Goal: Task Accomplishment & Management: Complete application form

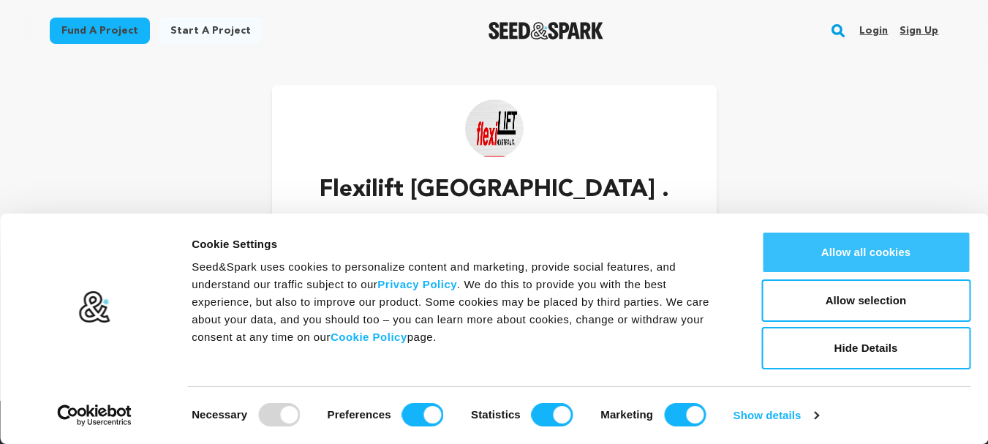
click at [882, 247] on button "Allow all cookies" at bounding box center [865, 252] width 209 height 42
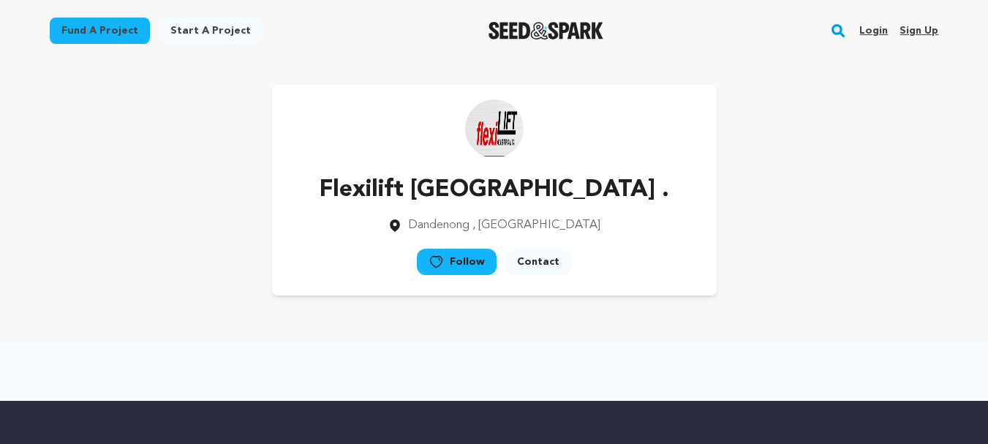
click at [907, 27] on link "Sign up" at bounding box center [918, 30] width 39 height 23
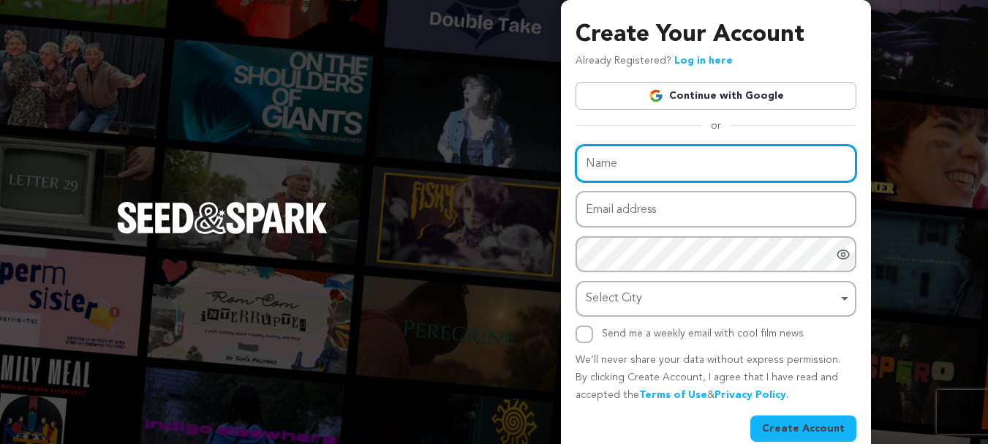
paste input "Crossfield Heating & Cooling"
type input "Crossfield Heating & Cooling"
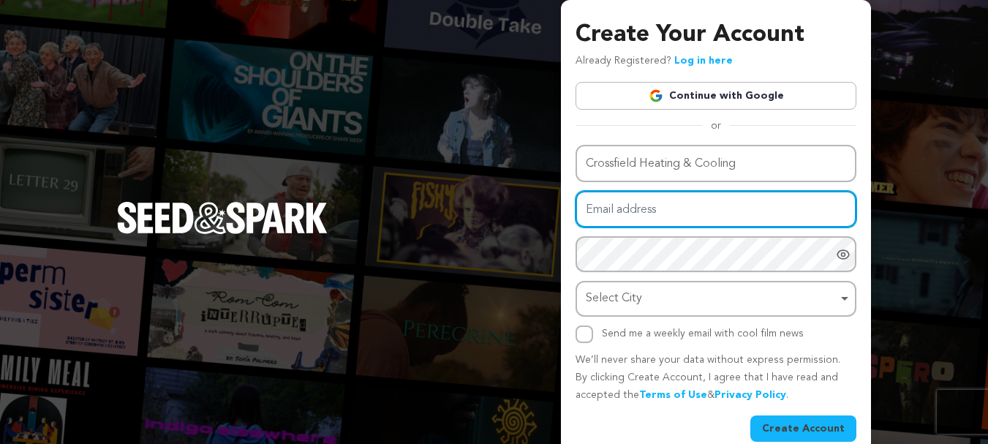
click at [607, 220] on input "Email address" at bounding box center [715, 209] width 281 height 37
paste input "[EMAIL_ADDRESS][DOMAIN_NAME]"
type input "constructiontimelapse@getnada.com"
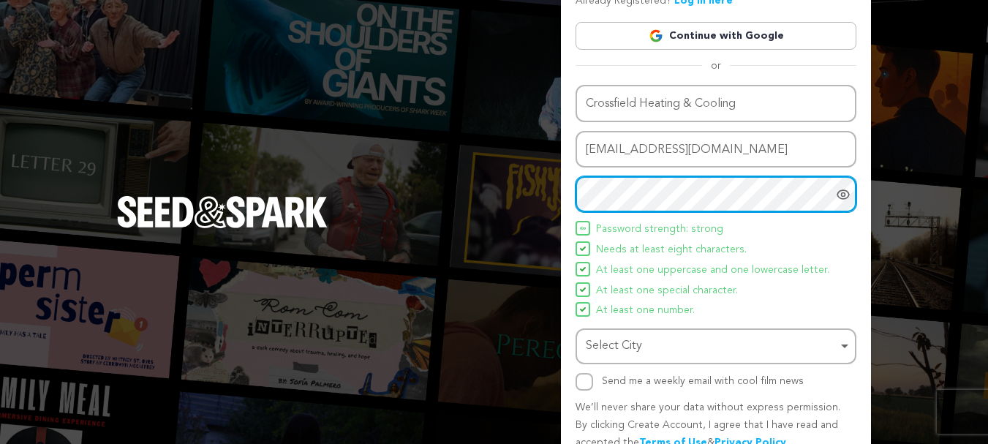
scroll to position [129, 0]
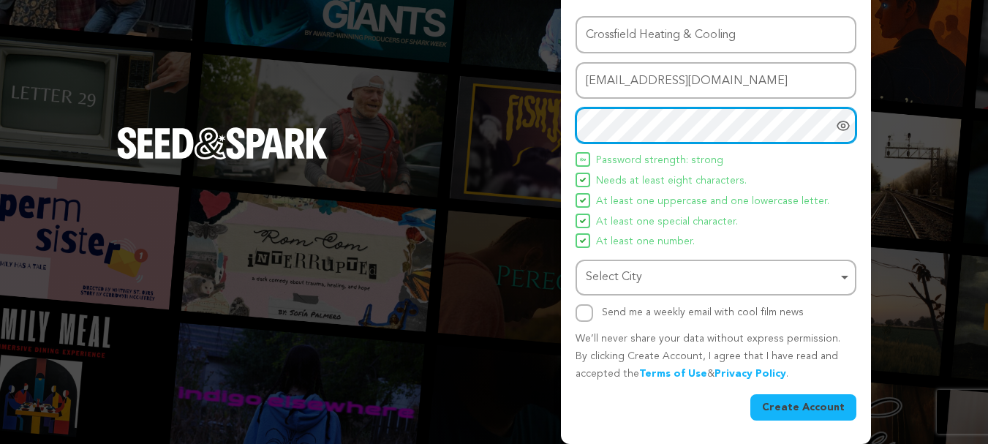
click at [624, 284] on div "Select City Remove item" at bounding box center [711, 277] width 251 height 21
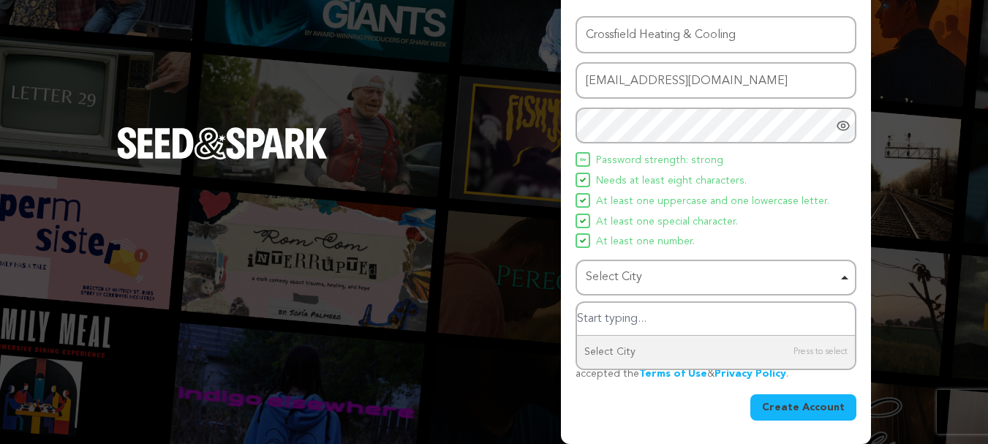
click at [623, 320] on input "Select City" at bounding box center [716, 319] width 278 height 33
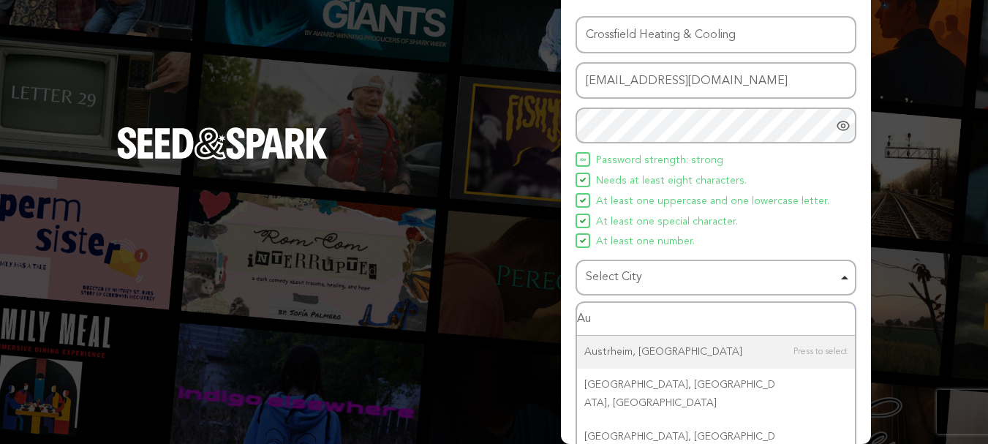
type input "A"
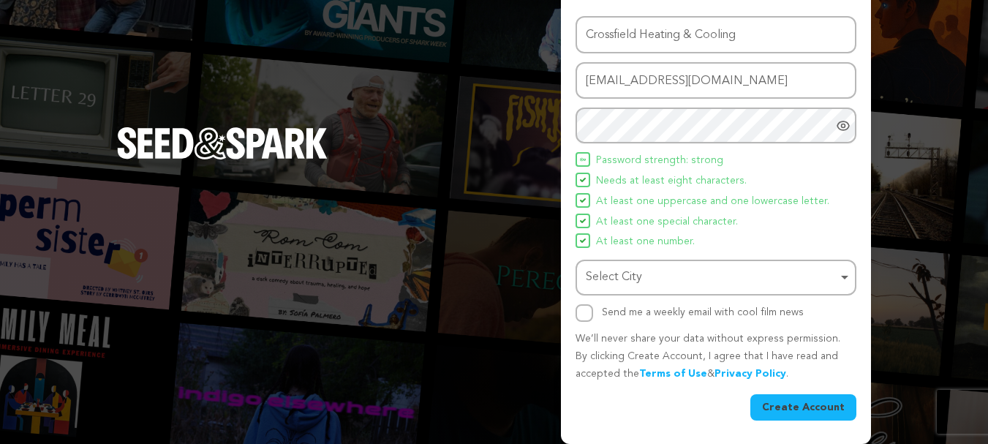
click at [619, 266] on div "Select City Remove item" at bounding box center [716, 277] width 266 height 27
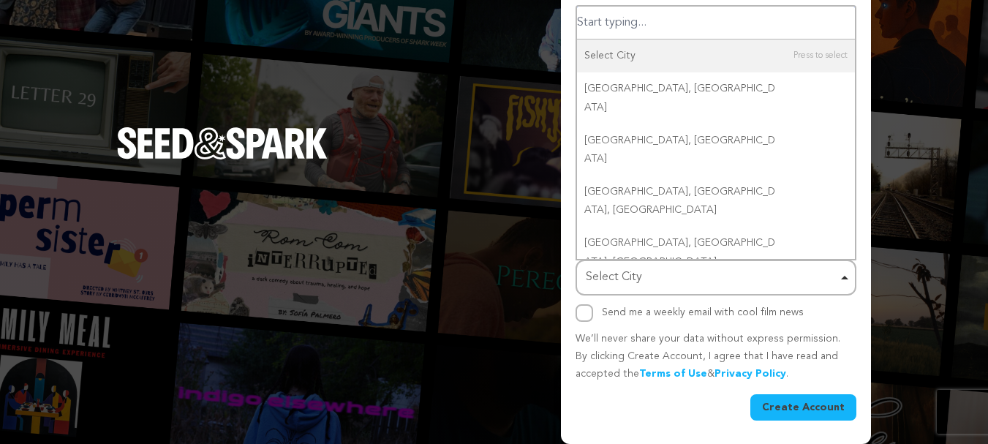
click at [613, 275] on div "Select City Remove item" at bounding box center [711, 277] width 251 height 21
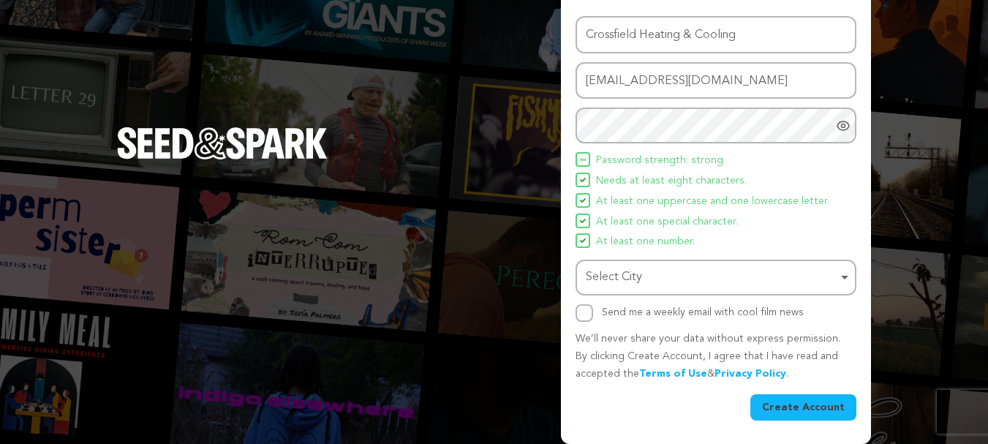
click at [613, 275] on div "Select City Remove item" at bounding box center [711, 277] width 251 height 21
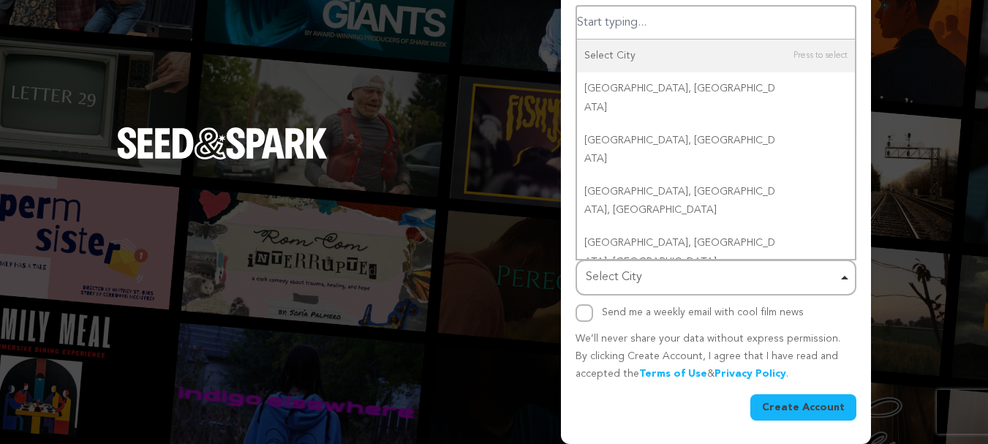
click at [610, 18] on input "Select City" at bounding box center [716, 23] width 278 height 33
paste input "Webster"
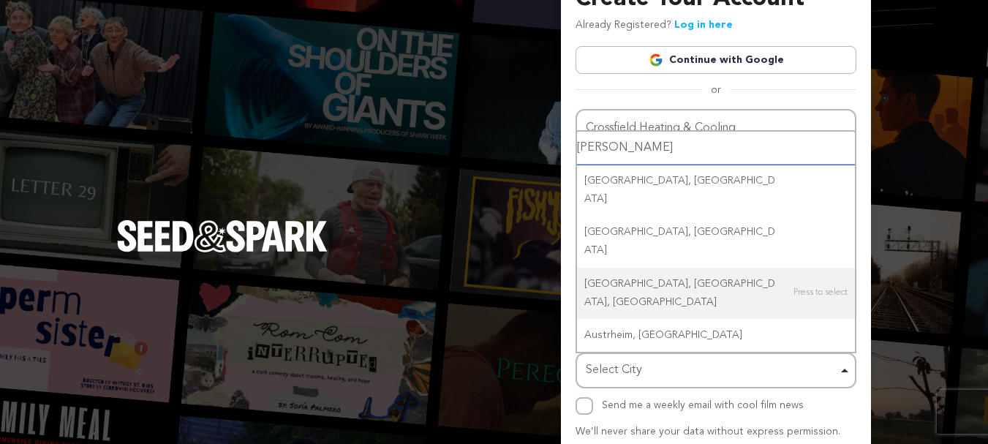
scroll to position [0, 0]
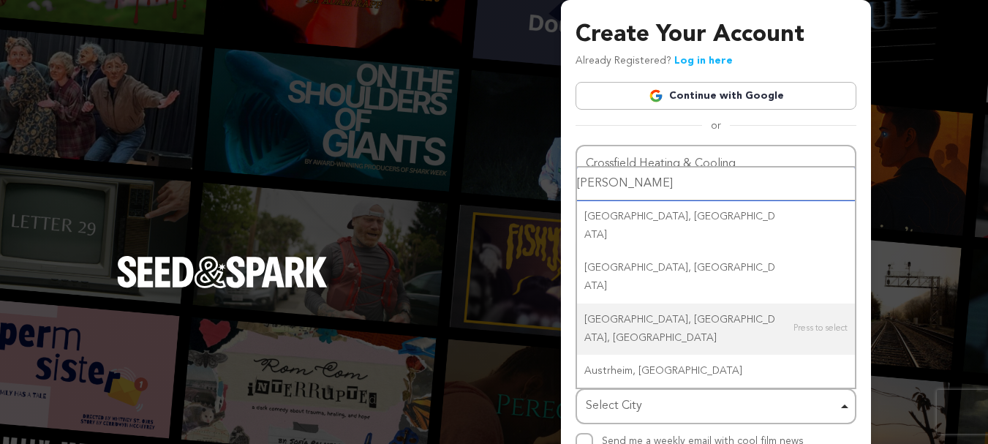
type input "Webster"
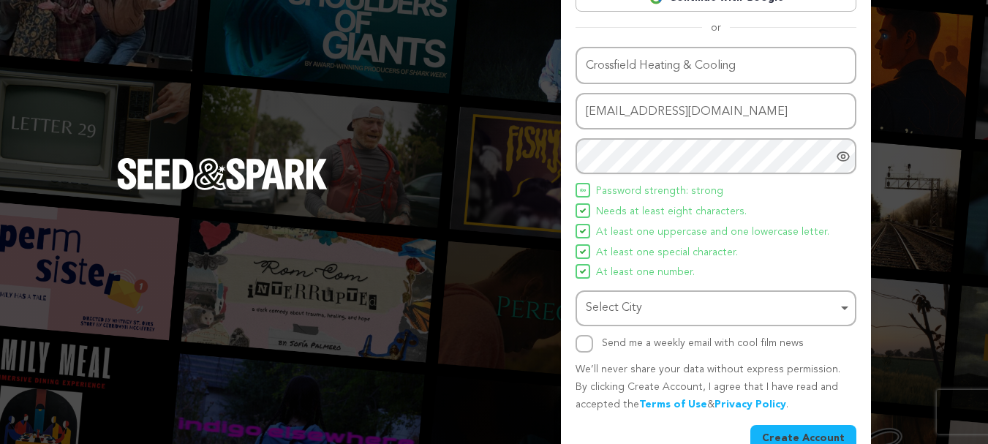
scroll to position [129, 0]
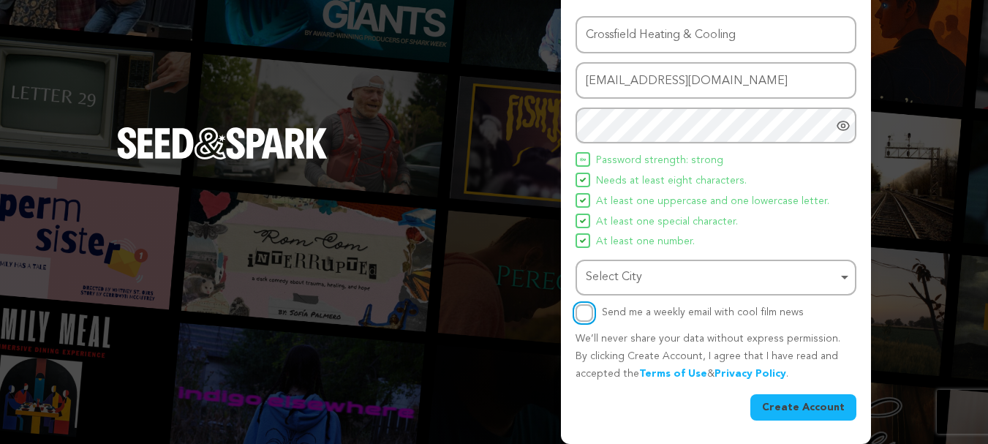
click at [587, 309] on input "Send me a weekly email with cool film news" at bounding box center [584, 313] width 18 height 18
drag, startPoint x: 585, startPoint y: 312, endPoint x: 860, endPoint y: 434, distance: 300.8
click at [588, 315] on input "Send me a weekly email with cool film news" at bounding box center [584, 313] width 18 height 18
checkbox input "false"
click at [830, 409] on button "Create Account" at bounding box center [803, 407] width 106 height 26
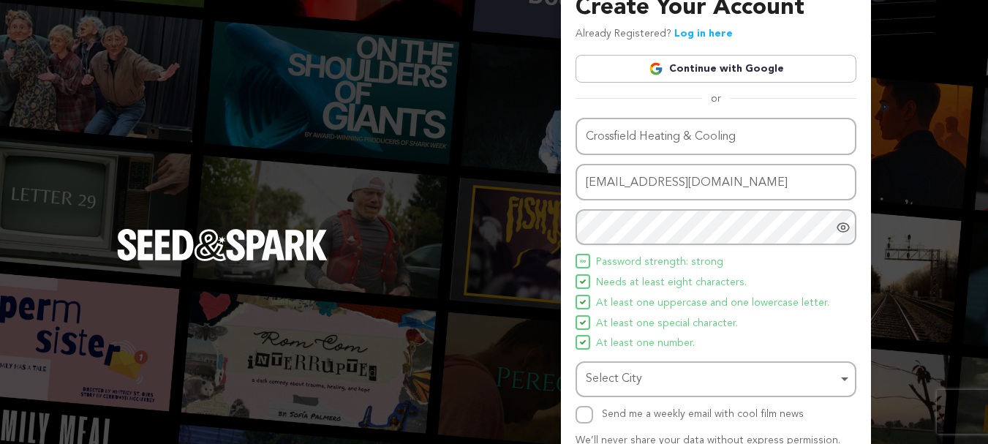
scroll to position [0, 0]
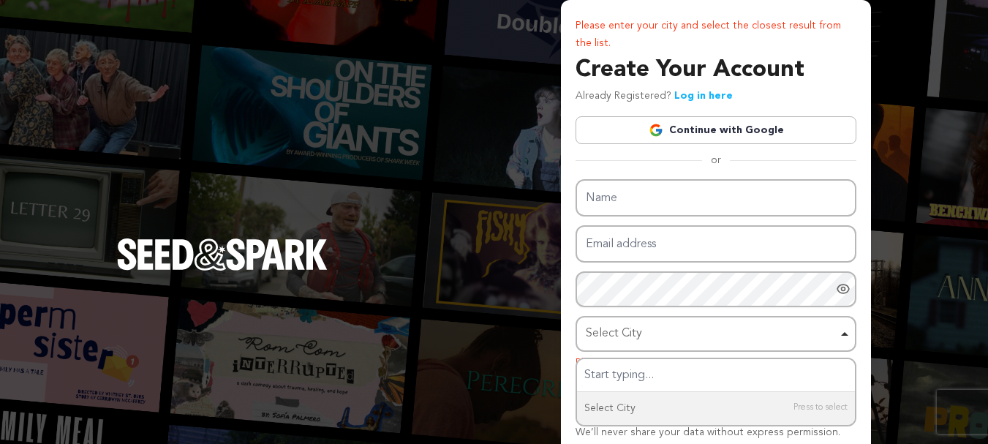
scroll to position [94, 0]
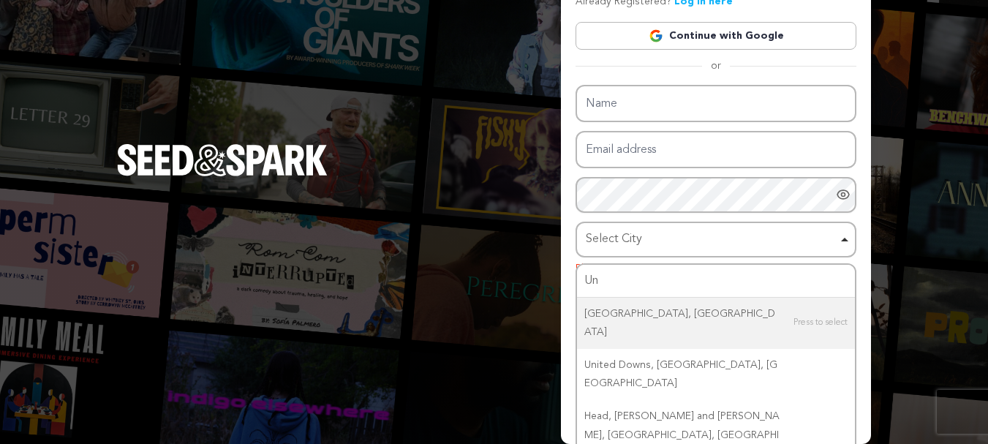
type input "U"
type input "New Yo"
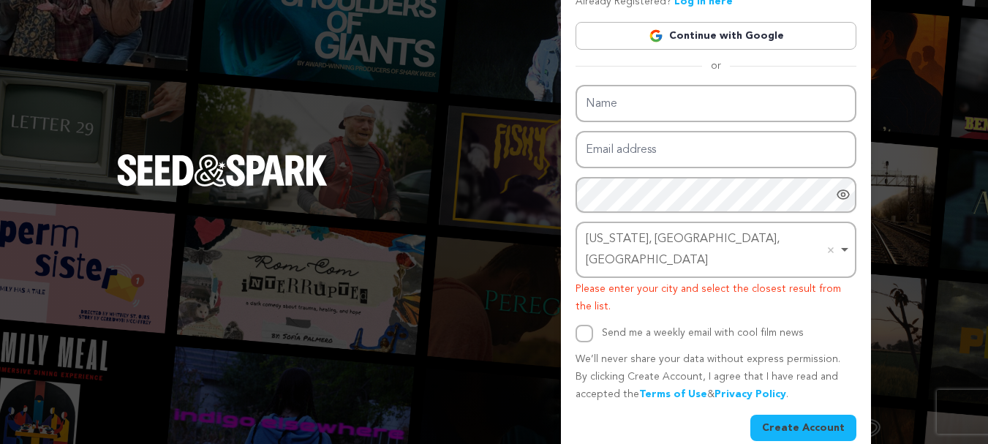
click at [801, 414] on button "Create Account" at bounding box center [803, 427] width 106 height 26
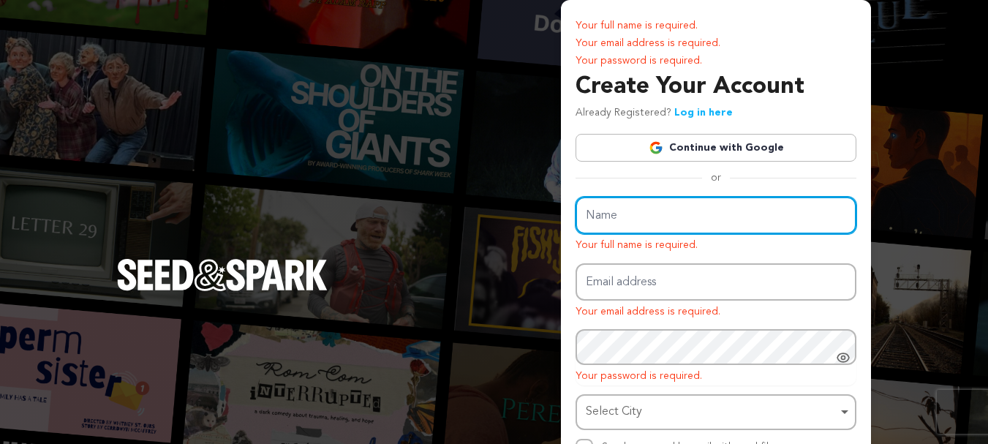
click at [625, 219] on input "Name" at bounding box center [715, 215] width 281 height 37
paste input "Crossfield Heating & Cooling"
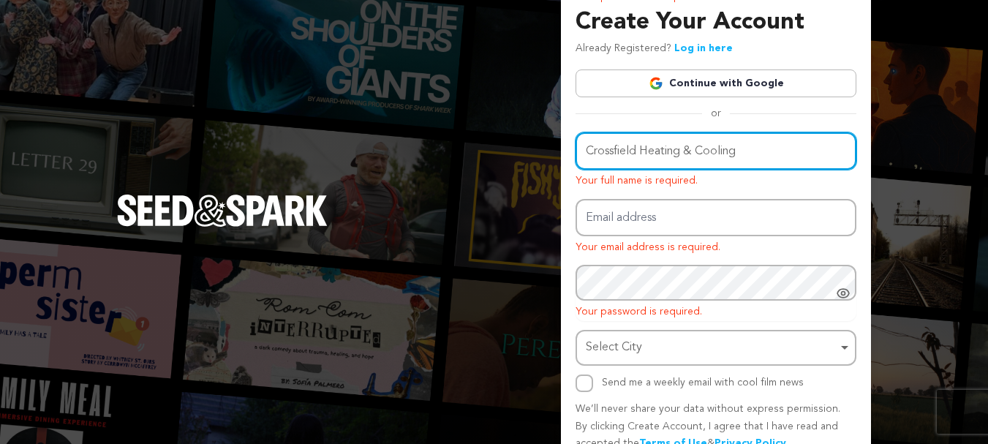
scroll to position [73, 0]
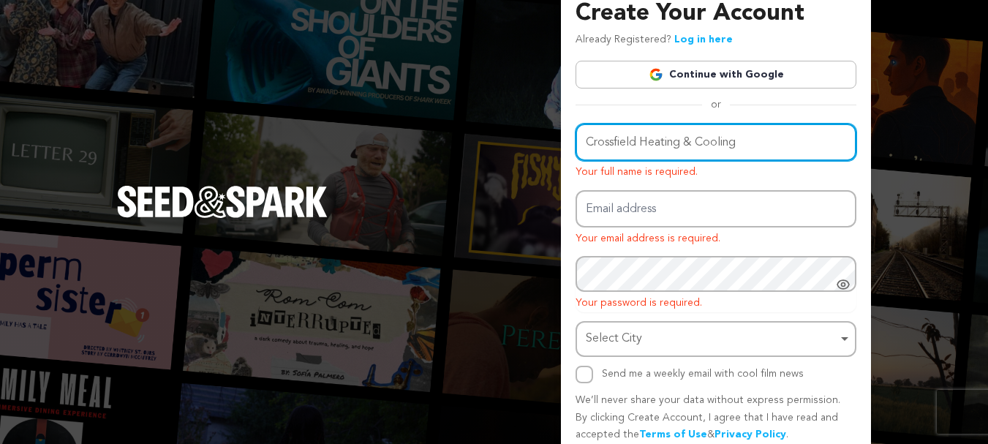
type input "Crossfield Heating & Cooling"
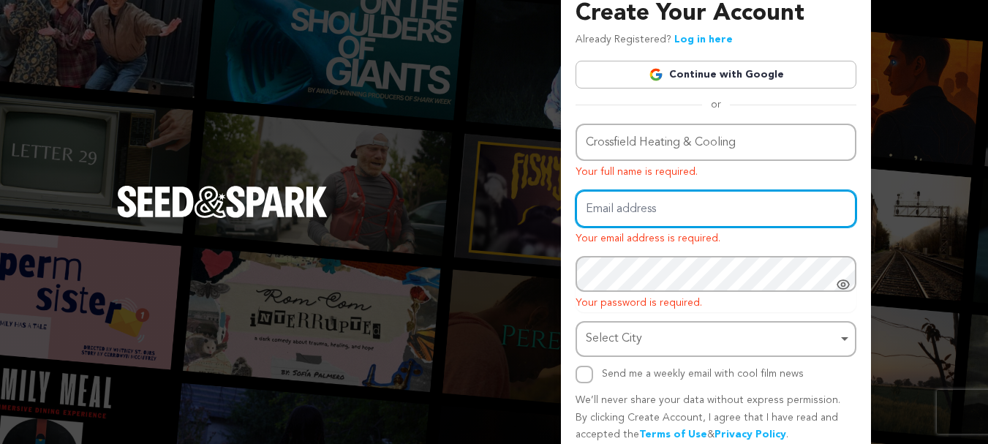
drag, startPoint x: 620, startPoint y: 198, endPoint x: 586, endPoint y: 122, distance: 83.1
click at [620, 198] on input "Email address" at bounding box center [715, 208] width 281 height 37
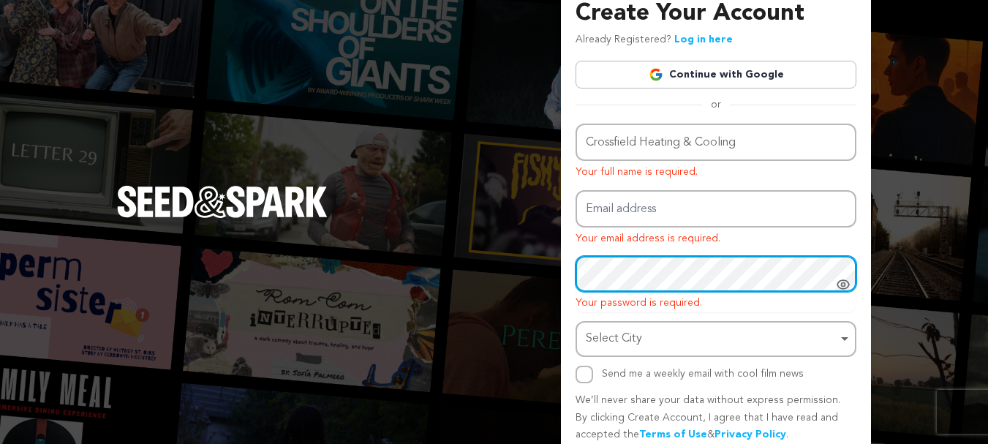
scroll to position [126, 0]
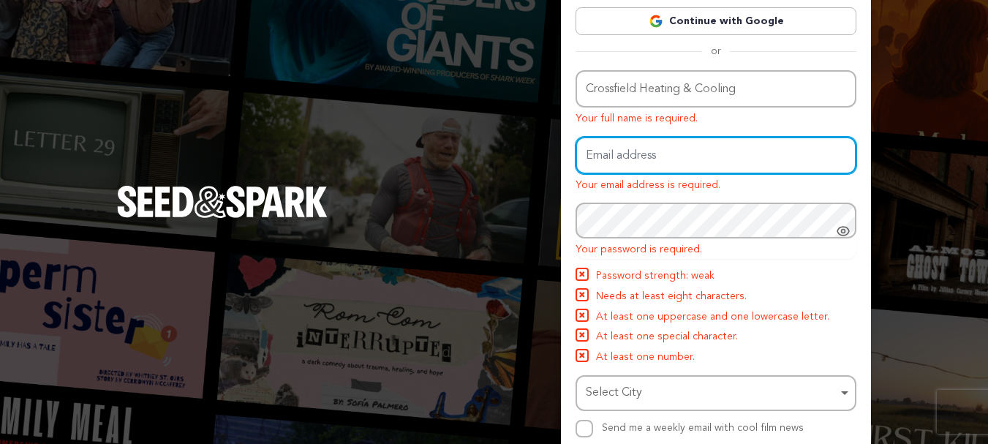
click at [616, 149] on input "Email address" at bounding box center [715, 155] width 281 height 37
paste input "constructiontimelapse@getnada.com"
type input "constructiontimelapse@getnada.com"
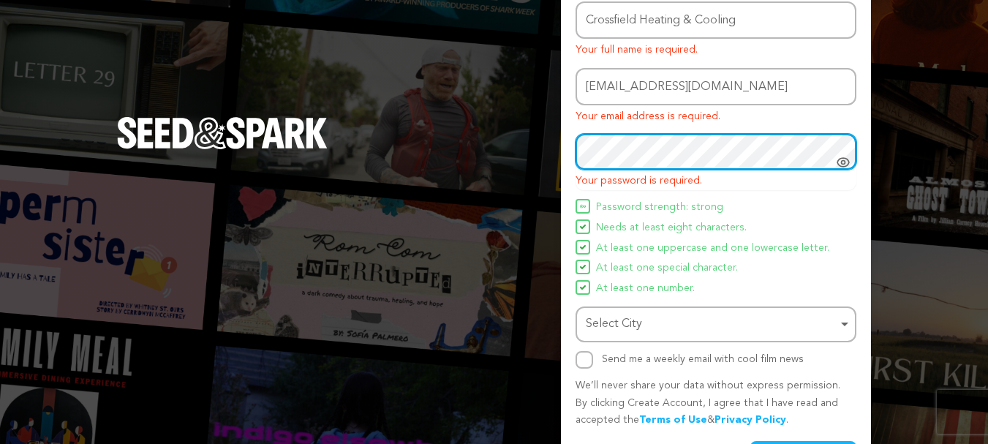
scroll to position [242, 0]
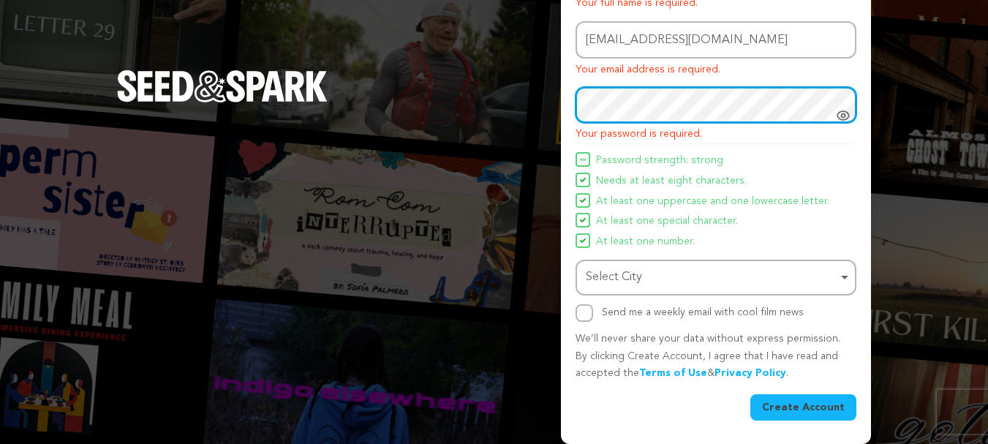
click at [636, 279] on div "Select City Remove item" at bounding box center [711, 277] width 251 height 21
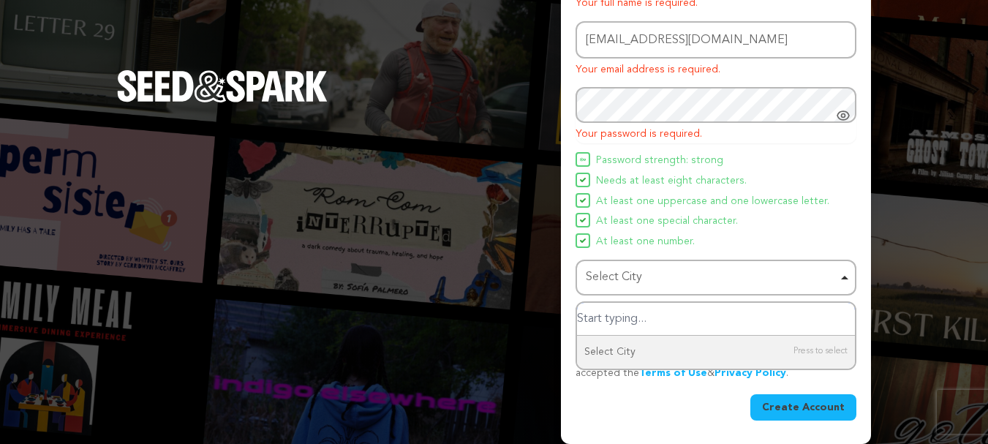
click at [624, 322] on input "Select City" at bounding box center [716, 319] width 278 height 33
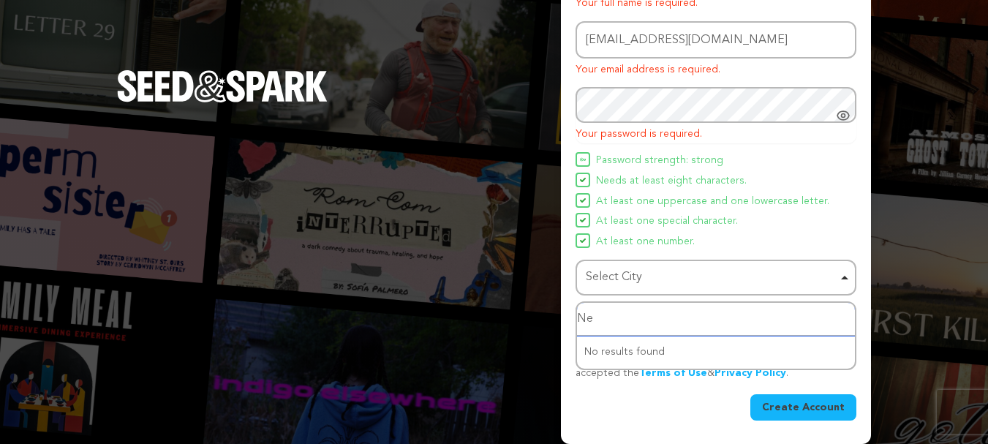
type input "New"
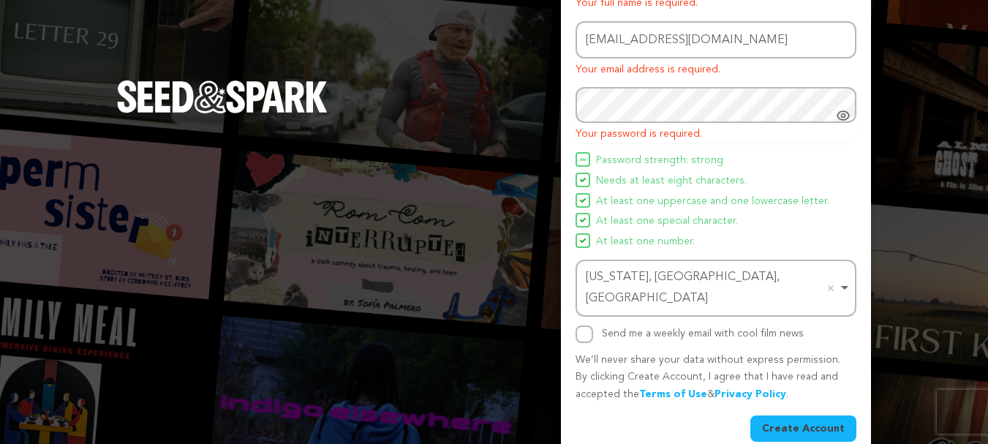
click at [808, 415] on button "Create Account" at bounding box center [803, 428] width 106 height 26
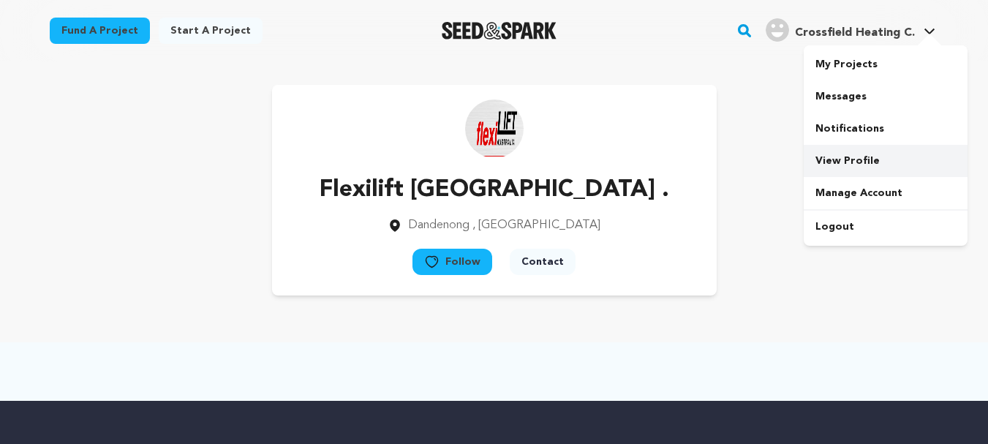
click at [840, 159] on link "View Profile" at bounding box center [885, 161] width 164 height 32
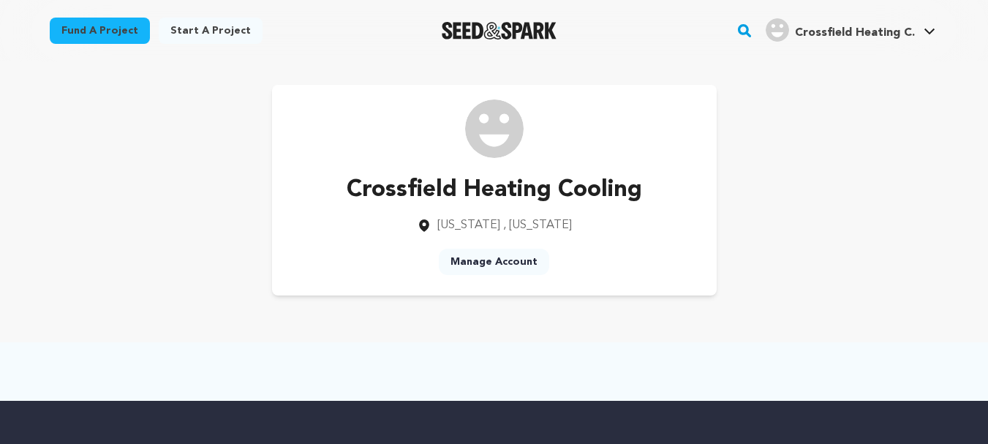
click at [498, 258] on link "Manage Account" at bounding box center [494, 262] width 110 height 26
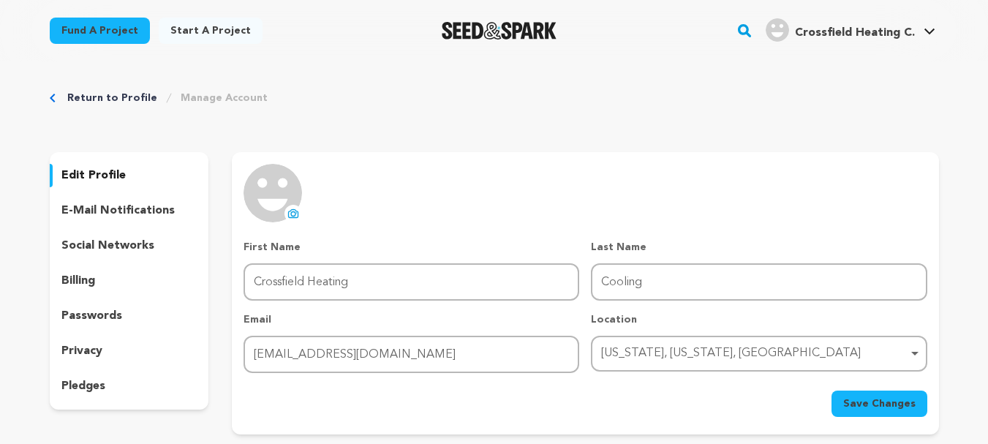
click at [189, 29] on link "Start a project" at bounding box center [211, 31] width 104 height 26
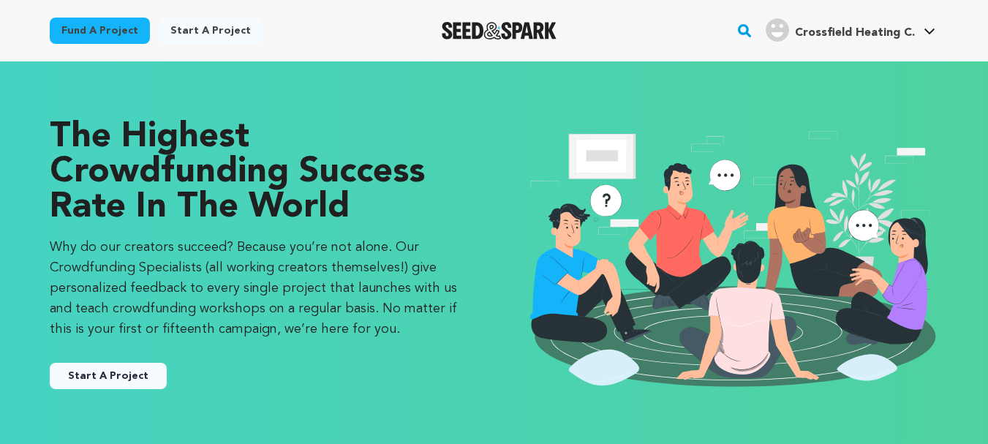
click at [113, 363] on button "Start A Project" at bounding box center [108, 376] width 117 height 26
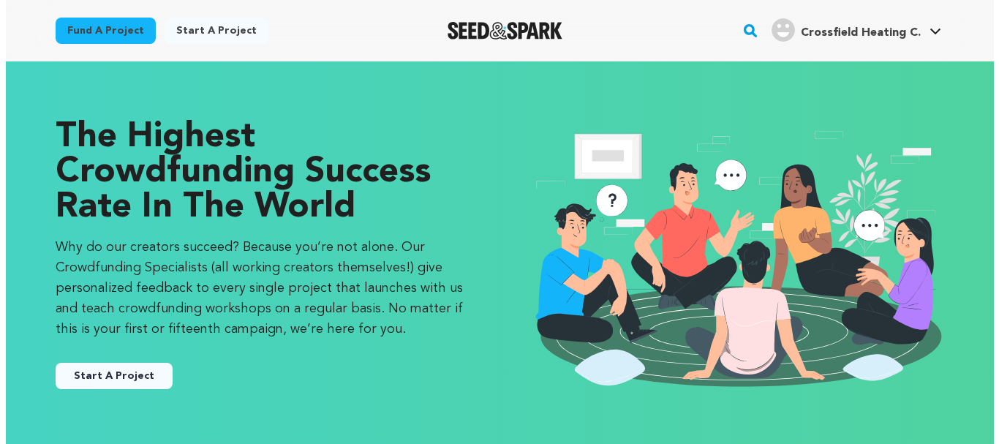
scroll to position [219, 0]
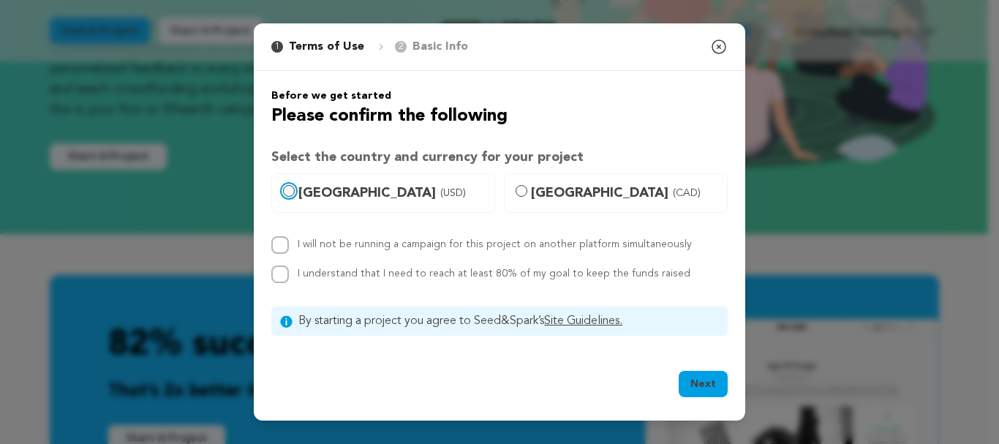
drag, startPoint x: 289, startPoint y: 190, endPoint x: 298, endPoint y: 195, distance: 9.5
click at [289, 189] on input "[GEOGRAPHIC_DATA] (USD)" at bounding box center [289, 191] width 12 height 12
radio input "true"
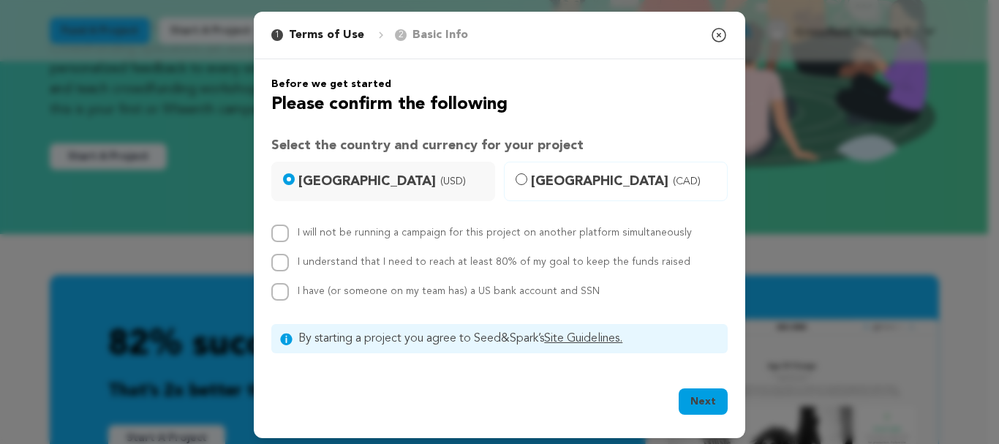
click at [711, 396] on button "Next" at bounding box center [702, 401] width 49 height 26
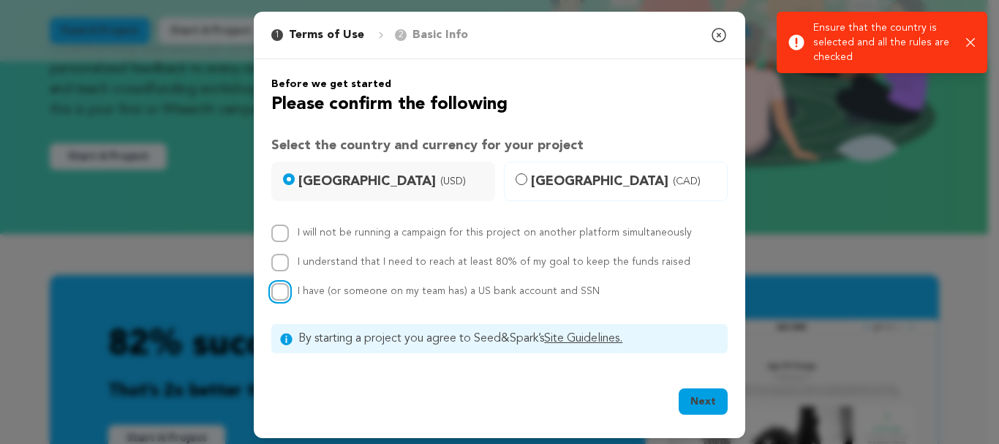
drag, startPoint x: 270, startPoint y: 295, endPoint x: 282, endPoint y: 275, distance: 23.3
click at [273, 291] on input "I have (or someone on my team has) a US bank account and SSN" at bounding box center [280, 292] width 18 height 18
checkbox input "true"
drag, startPoint x: 282, startPoint y: 266, endPoint x: 276, endPoint y: 254, distance: 13.1
click at [282, 265] on input "I understand that I need to reach at least 80% of my goal to keep the funds rai…" at bounding box center [280, 263] width 18 height 18
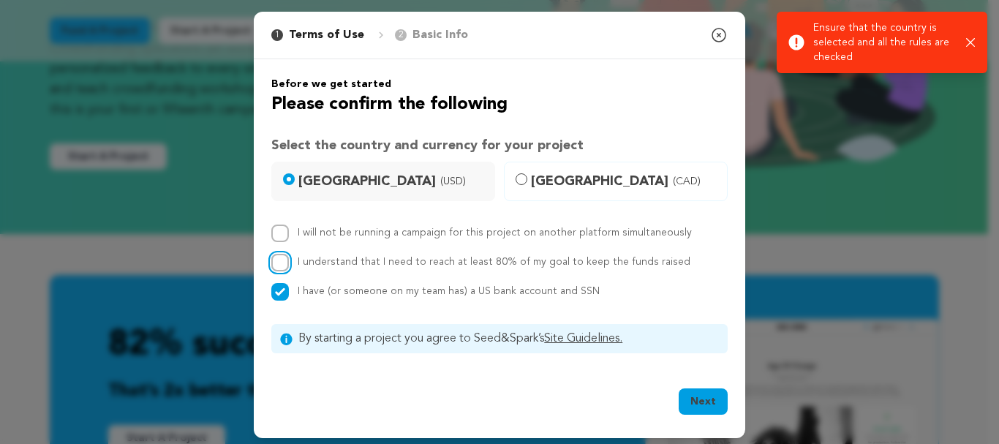
checkbox input "true"
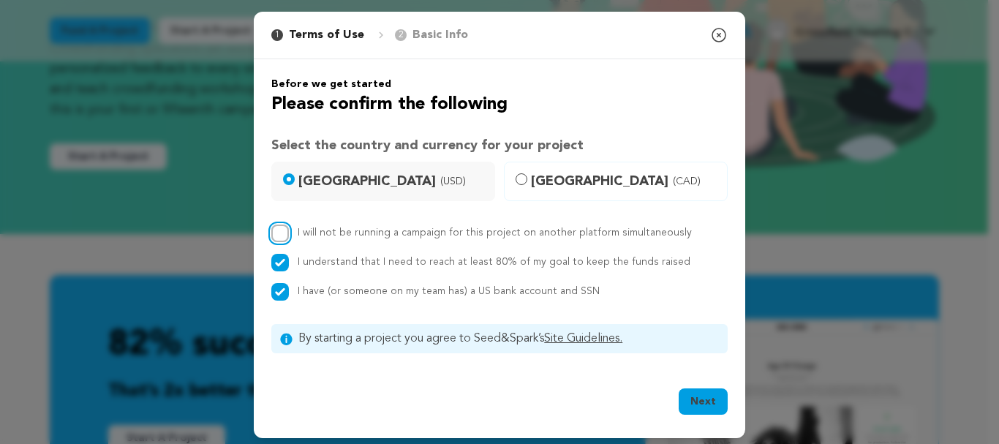
click at [275, 229] on input "I will not be running a campaign for this project on another platform simultane…" at bounding box center [280, 233] width 18 height 18
checkbox input "true"
click at [700, 398] on button "Next" at bounding box center [702, 401] width 49 height 26
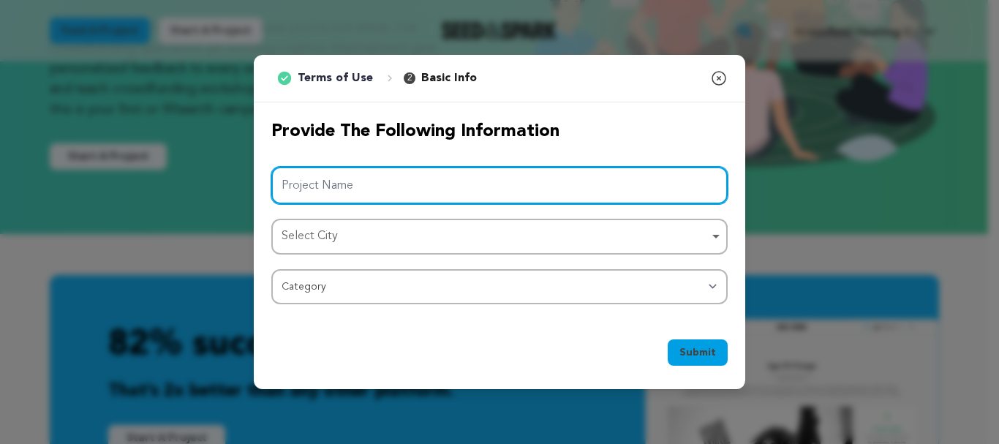
click at [308, 186] on input "Project Name" at bounding box center [499, 185] width 456 height 37
paste input "Crossfield Heating & Cooling"
click at [347, 230] on div "Select City Remove item" at bounding box center [494, 236] width 427 height 21
type input "Crossfield Heating & Cooling"
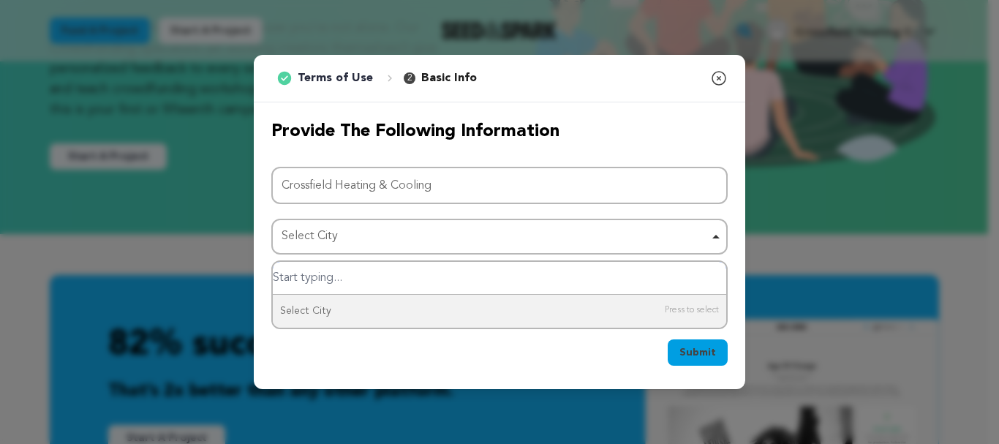
click at [326, 278] on input "Select City" at bounding box center [499, 278] width 453 height 33
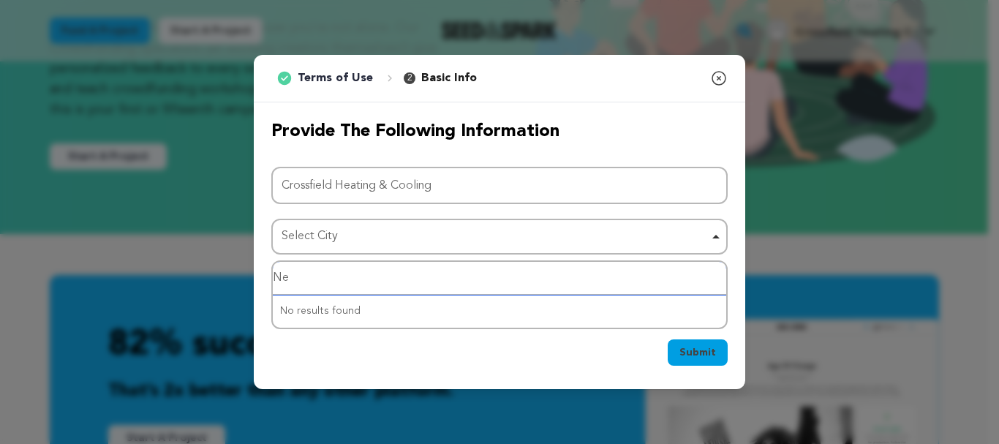
type input "New"
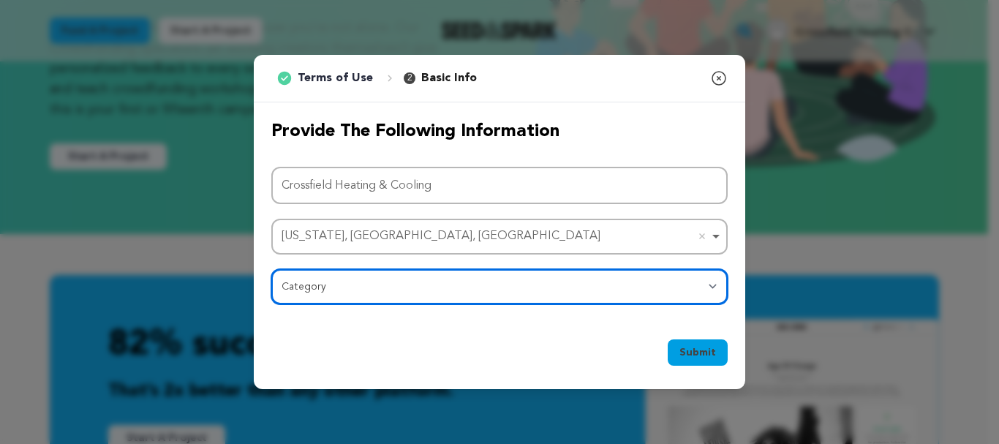
click at [352, 283] on select "Category Film Feature Film Short Series Film Festival Company Music Video VR Ex…" at bounding box center [499, 286] width 456 height 35
select select "10117"
click at [271, 269] on select "Category Film Feature Film Short Series Film Festival Company Music Video VR Ex…" at bounding box center [499, 286] width 456 height 35
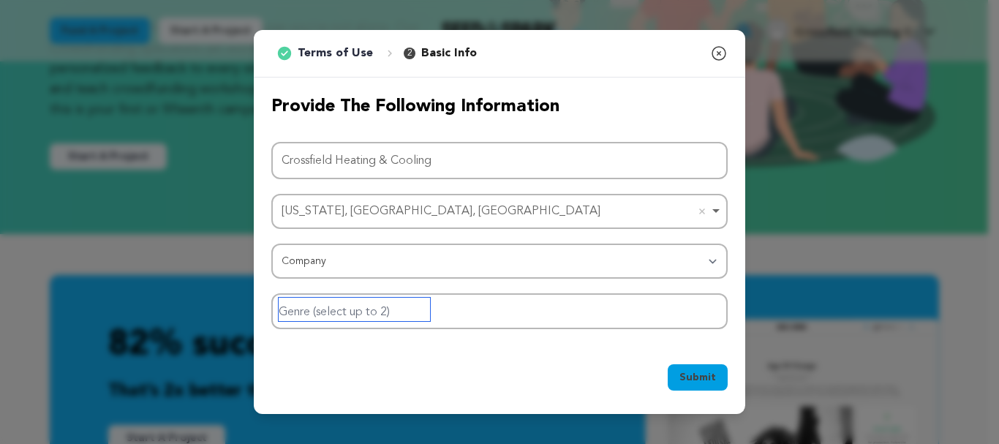
click at [353, 312] on input "Genre (select up to 2)" at bounding box center [354, 309] width 151 height 23
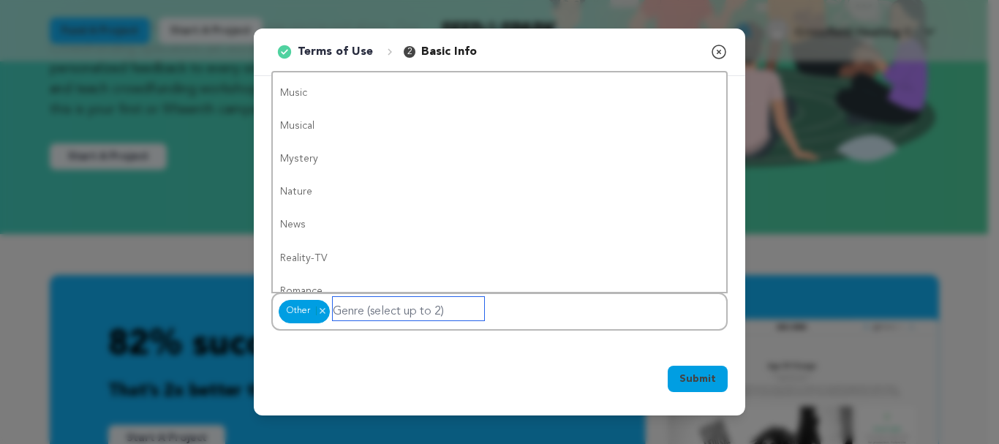
scroll to position [0, 0]
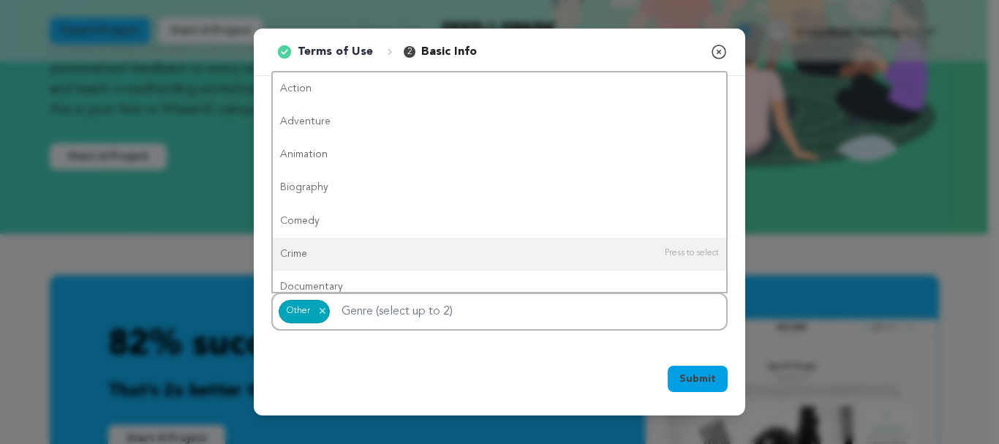
click at [707, 379] on span "Submit" at bounding box center [697, 378] width 37 height 15
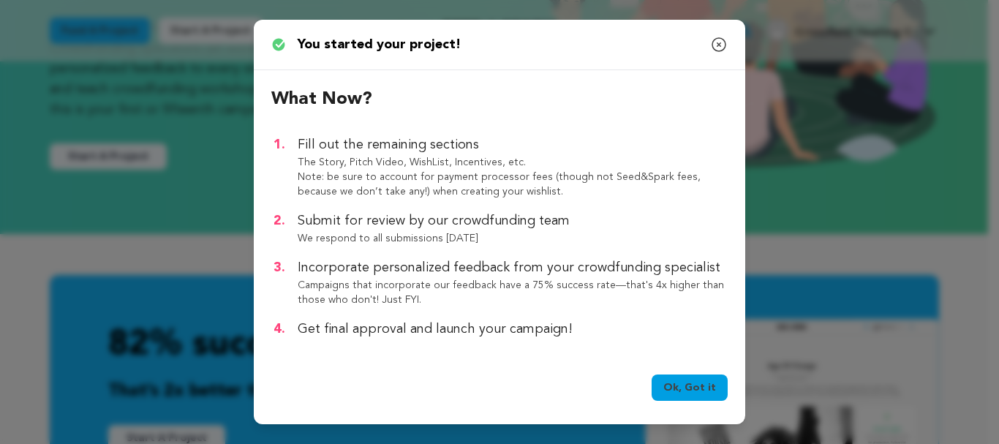
click at [678, 382] on link "Ok, Got it" at bounding box center [689, 387] width 76 height 26
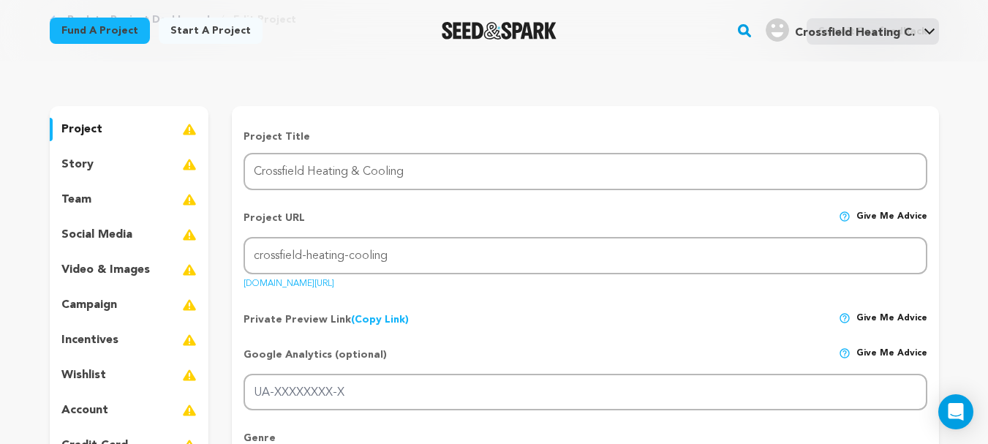
scroll to position [146, 0]
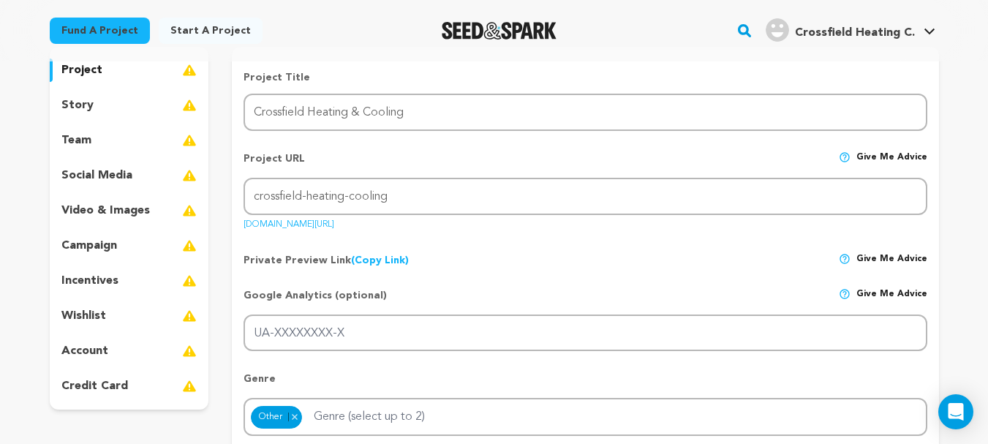
click at [84, 104] on p "story" at bounding box center [77, 105] width 32 height 18
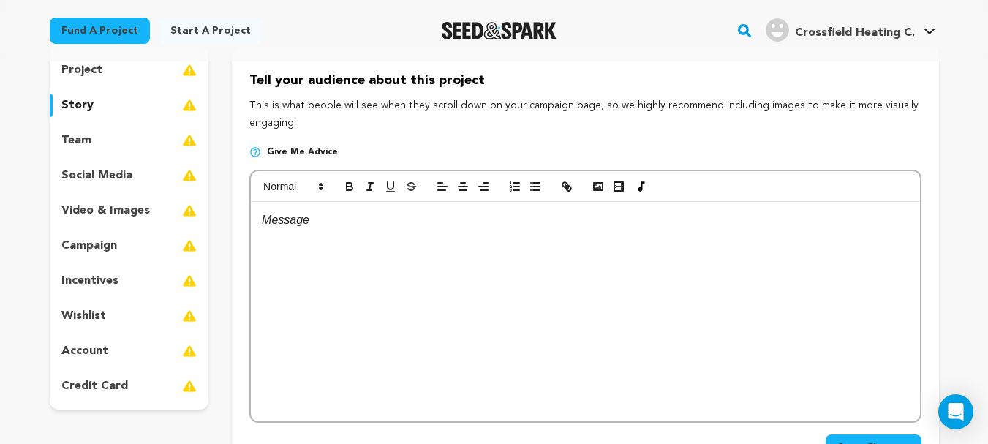
click at [415, 230] on div at bounding box center [585, 311] width 668 height 219
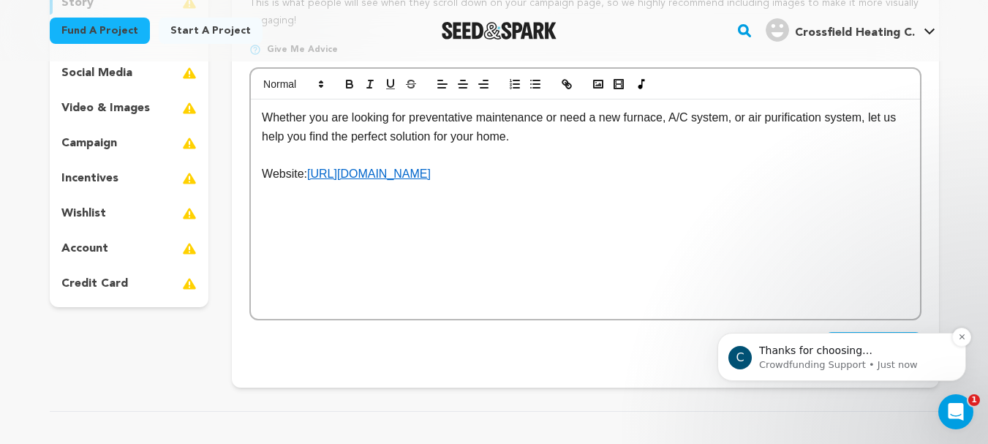
scroll to position [292, 0]
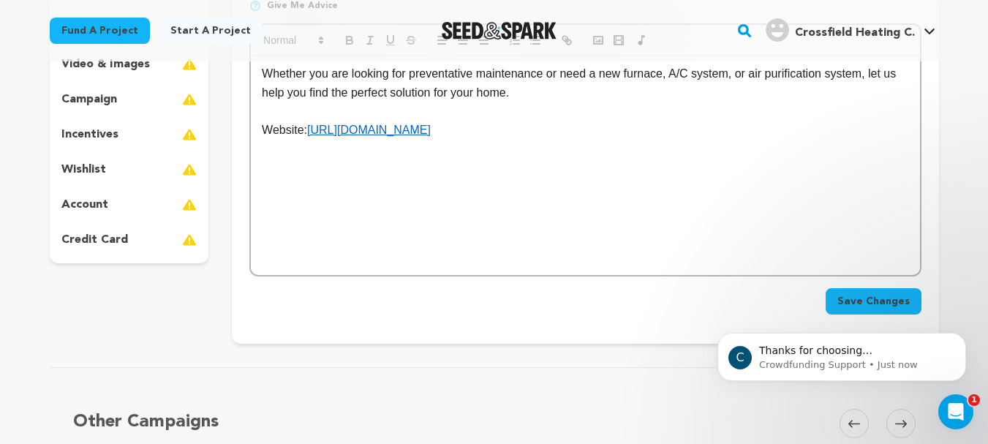
click at [857, 299] on div "C Thanks for choosing Seed&amp;Spark for your project! If you have any question…" at bounding box center [841, 289] width 269 height 183
click html "C Thanks for choosing Seed&amp;Spark for your project! If you have any question…"
click at [872, 298] on span "Save Changes" at bounding box center [873, 301] width 72 height 15
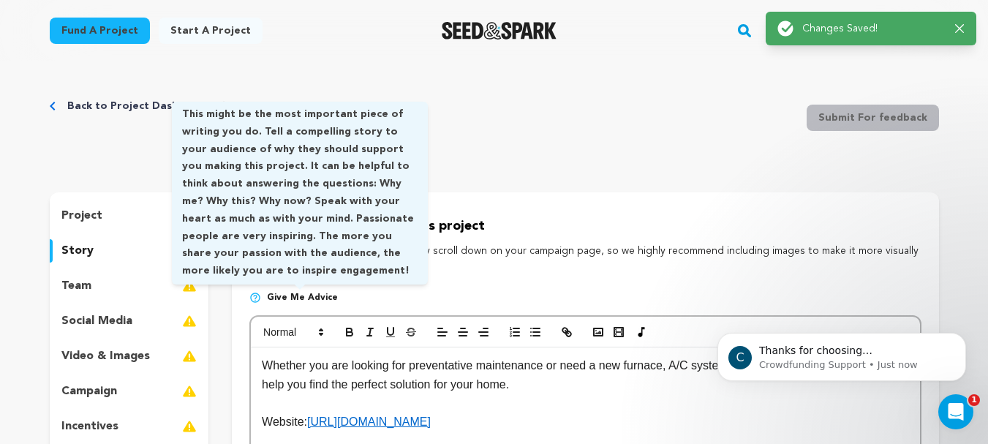
scroll to position [0, 0]
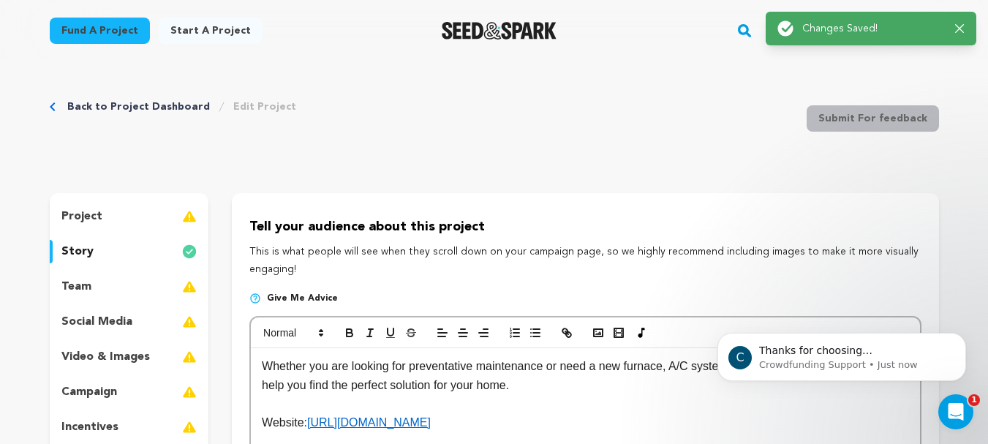
click at [144, 106] on link "Back to Project Dashboard" at bounding box center [138, 106] width 143 height 15
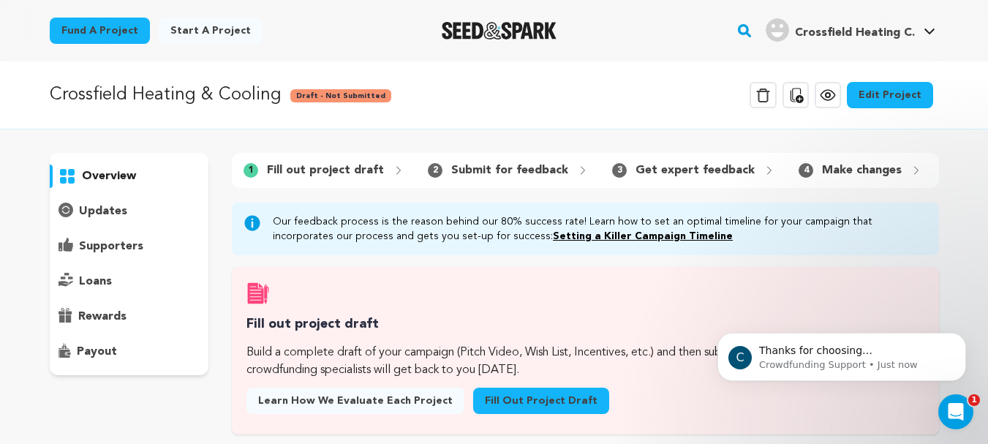
click at [830, 94] on icon at bounding box center [827, 95] width 4 height 4
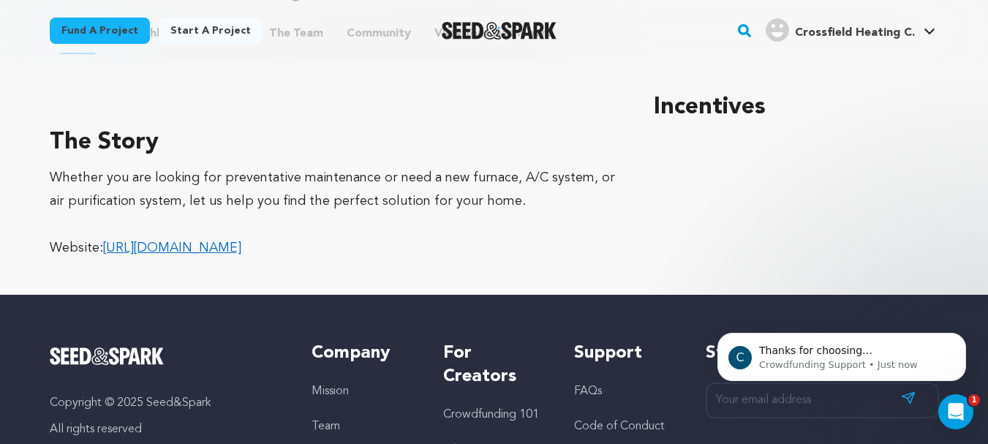
scroll to position [637, 0]
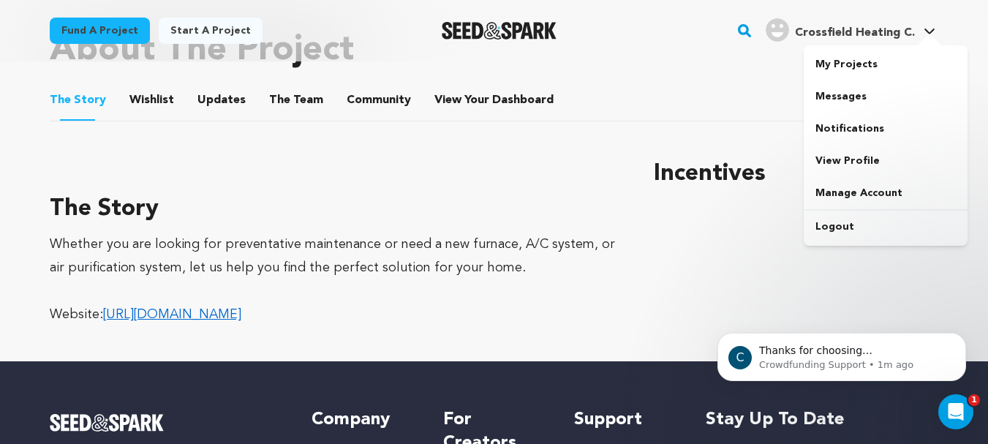
click at [900, 31] on span "Crossfield Heating C." at bounding box center [855, 33] width 120 height 12
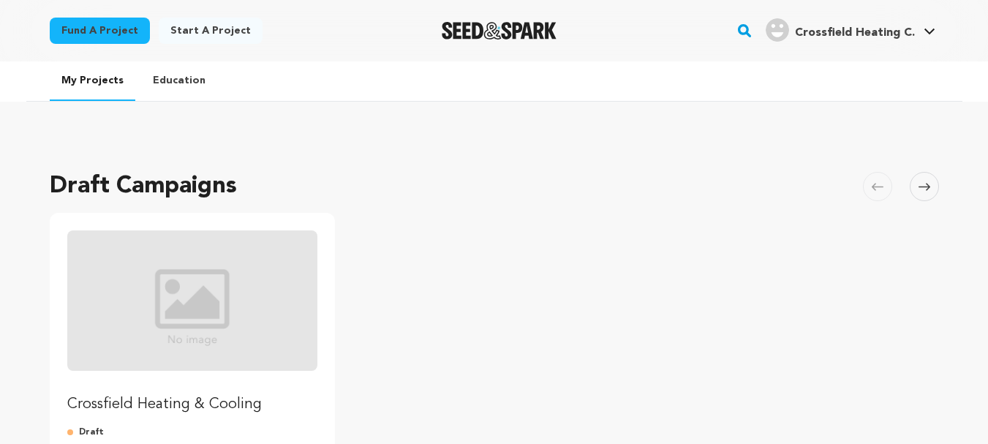
scroll to position [219, 0]
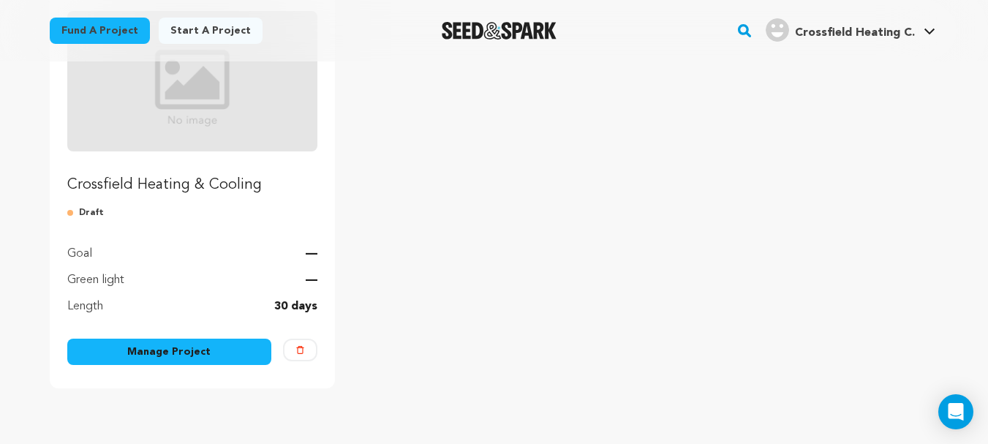
click at [165, 127] on img "Fund Crossfield Heating & Cooling" at bounding box center [192, 81] width 251 height 140
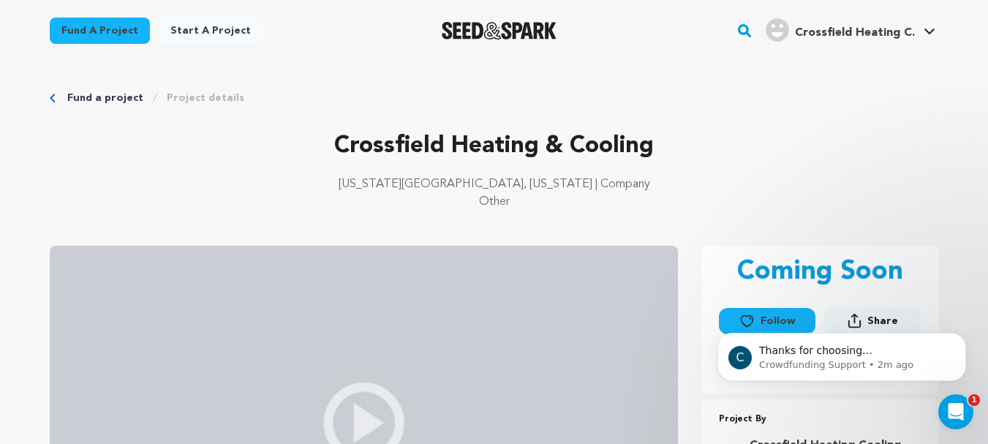
click at [857, 317] on div "C Thanks for choosing Seed&amp;Spark for your project! If you have any question…" at bounding box center [841, 289] width 269 height 183
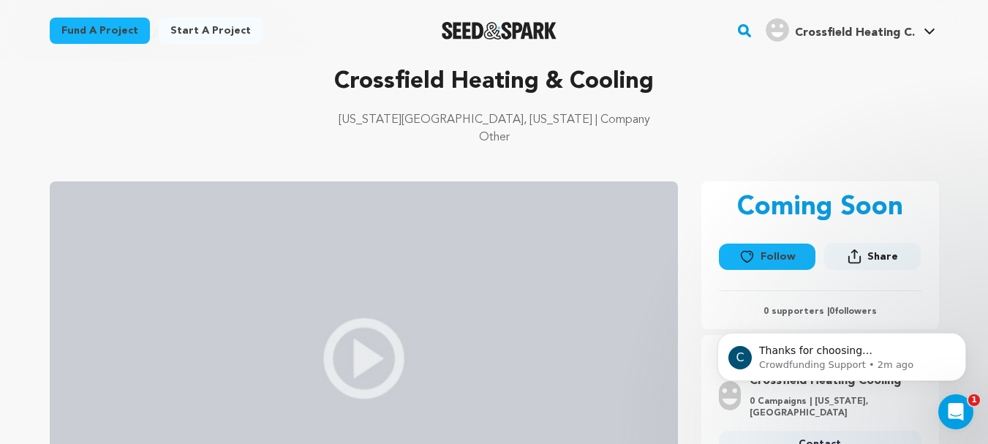
scroll to position [73, 0]
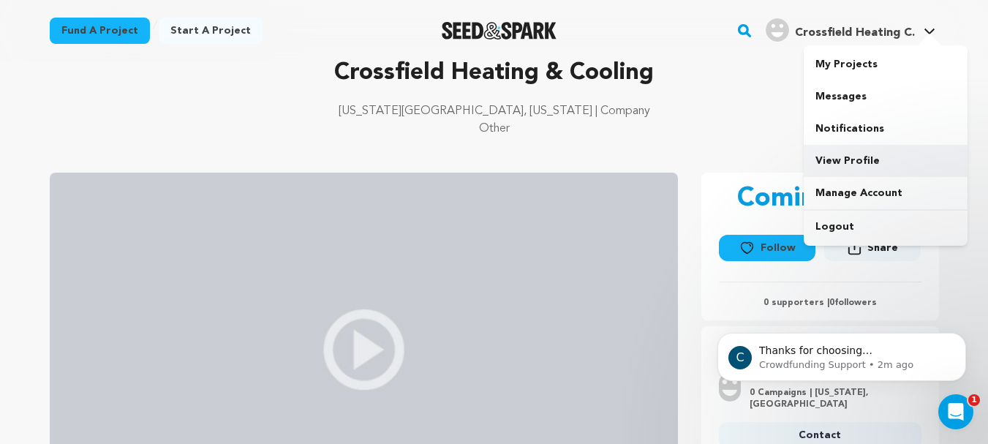
click at [845, 164] on link "View Profile" at bounding box center [885, 161] width 164 height 32
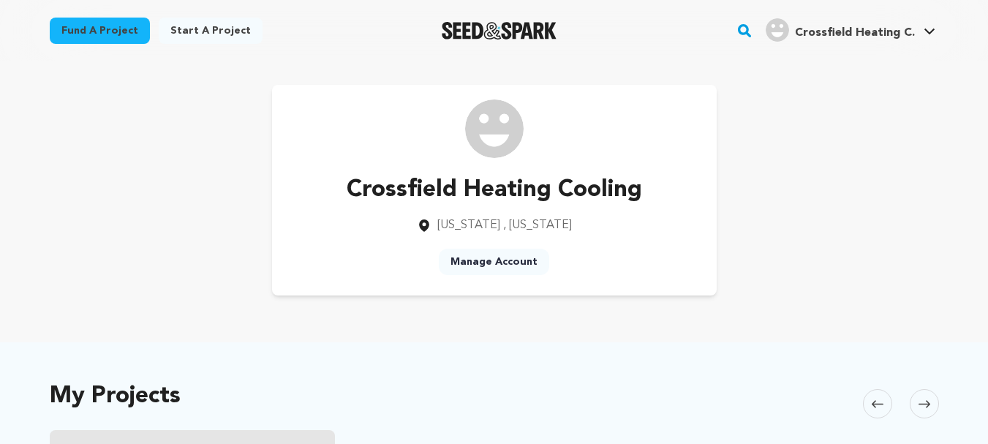
click at [474, 264] on link "Manage Account" at bounding box center [494, 262] width 110 height 26
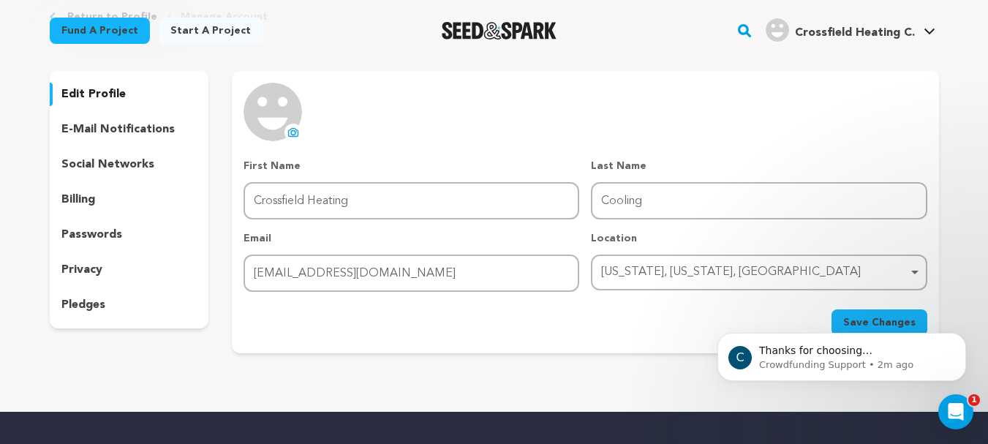
scroll to position [73, 0]
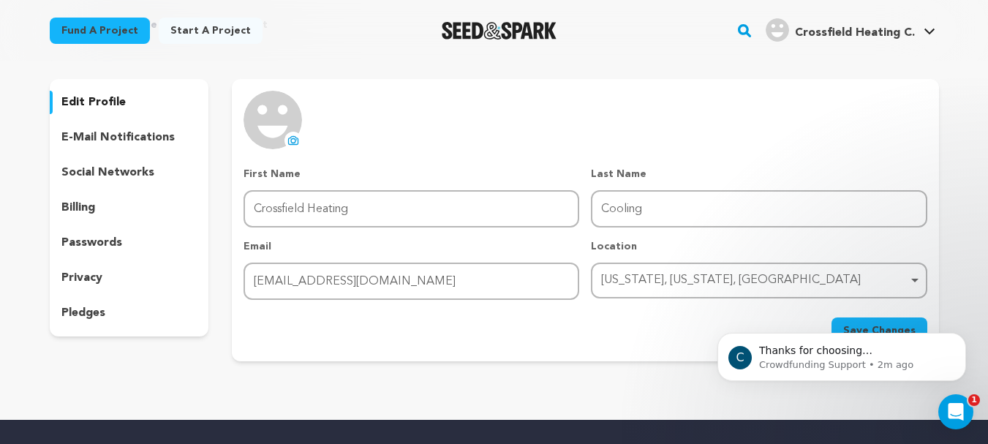
click at [103, 168] on p "social networks" at bounding box center [107, 173] width 93 height 18
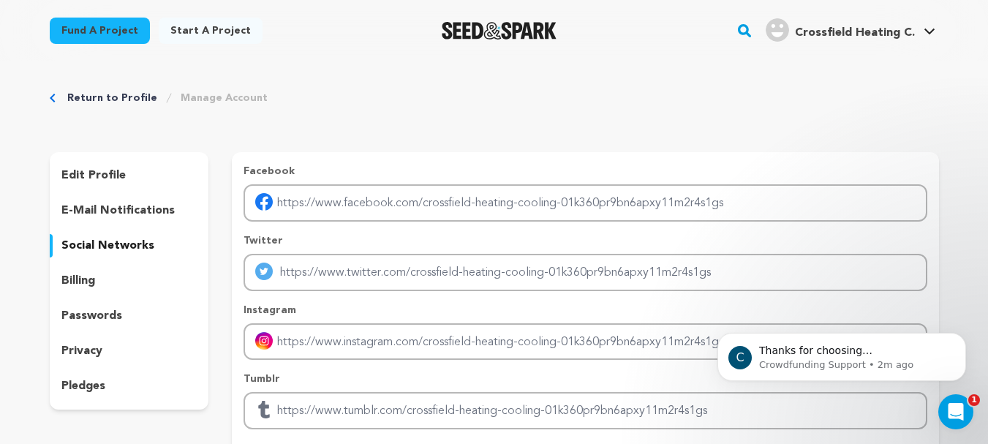
click at [80, 382] on p "pledges" at bounding box center [83, 386] width 44 height 18
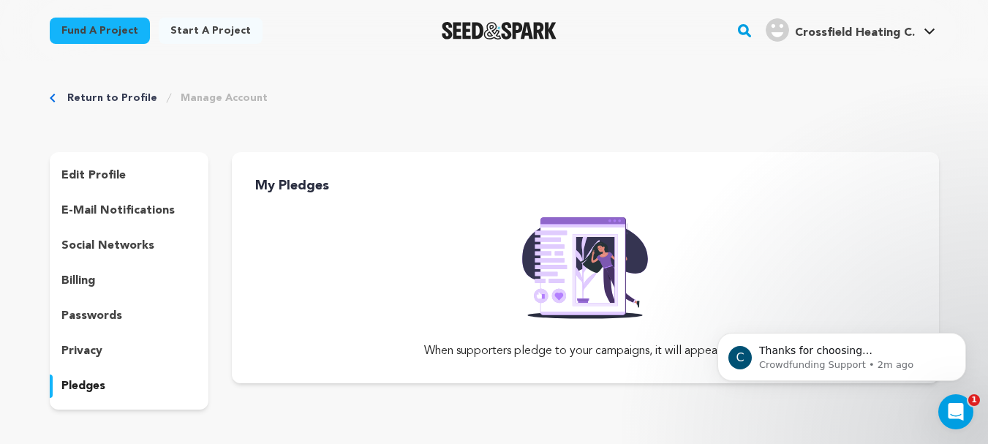
click at [126, 205] on p "e-mail notifications" at bounding box center [117, 211] width 113 height 18
